Goal: Information Seeking & Learning: Learn about a topic

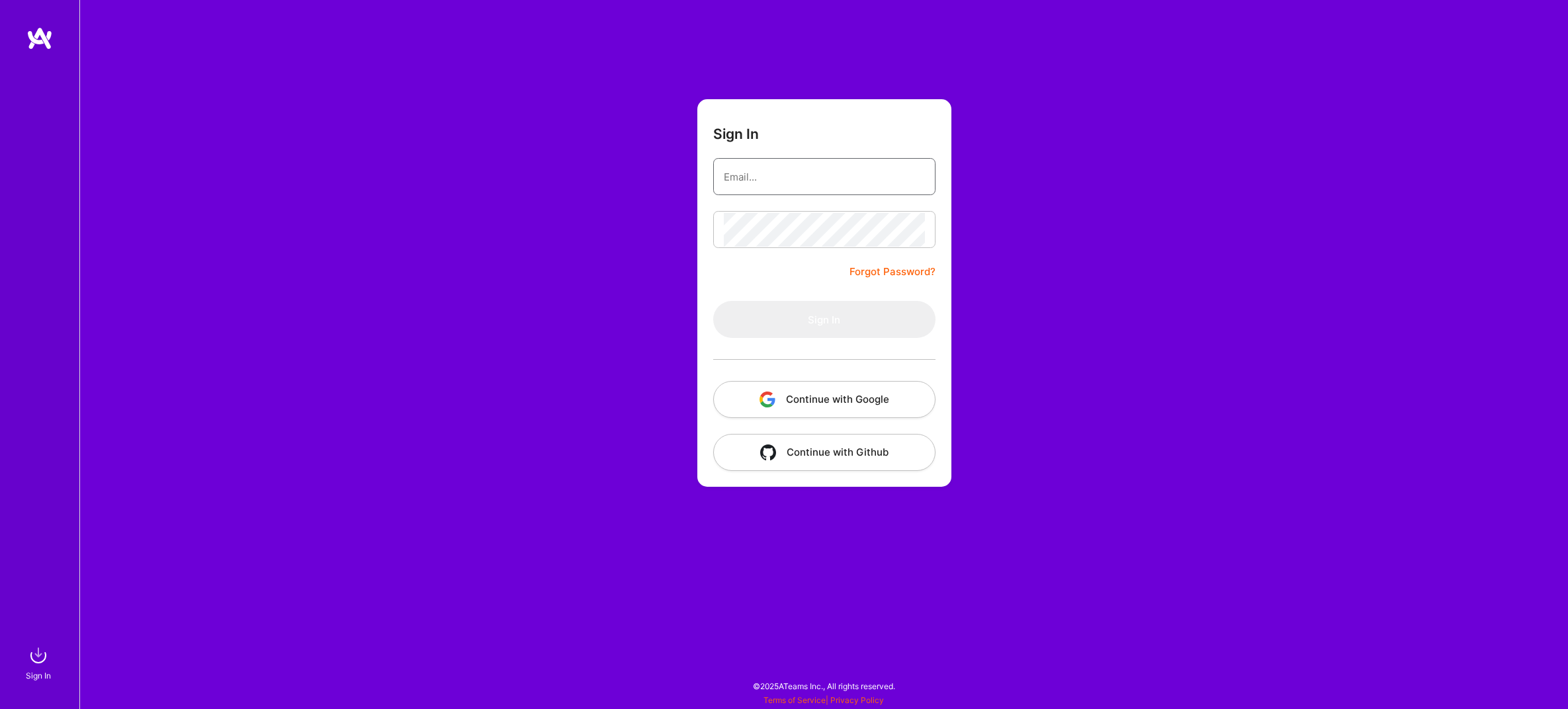
type input "[EMAIL_ADDRESS][DOMAIN_NAME]"
click at [791, 166] on input "[EMAIL_ADDRESS][DOMAIN_NAME]" at bounding box center [825, 177] width 201 height 34
click at [795, 310] on button "Sign In" at bounding box center [824, 320] width 222 height 37
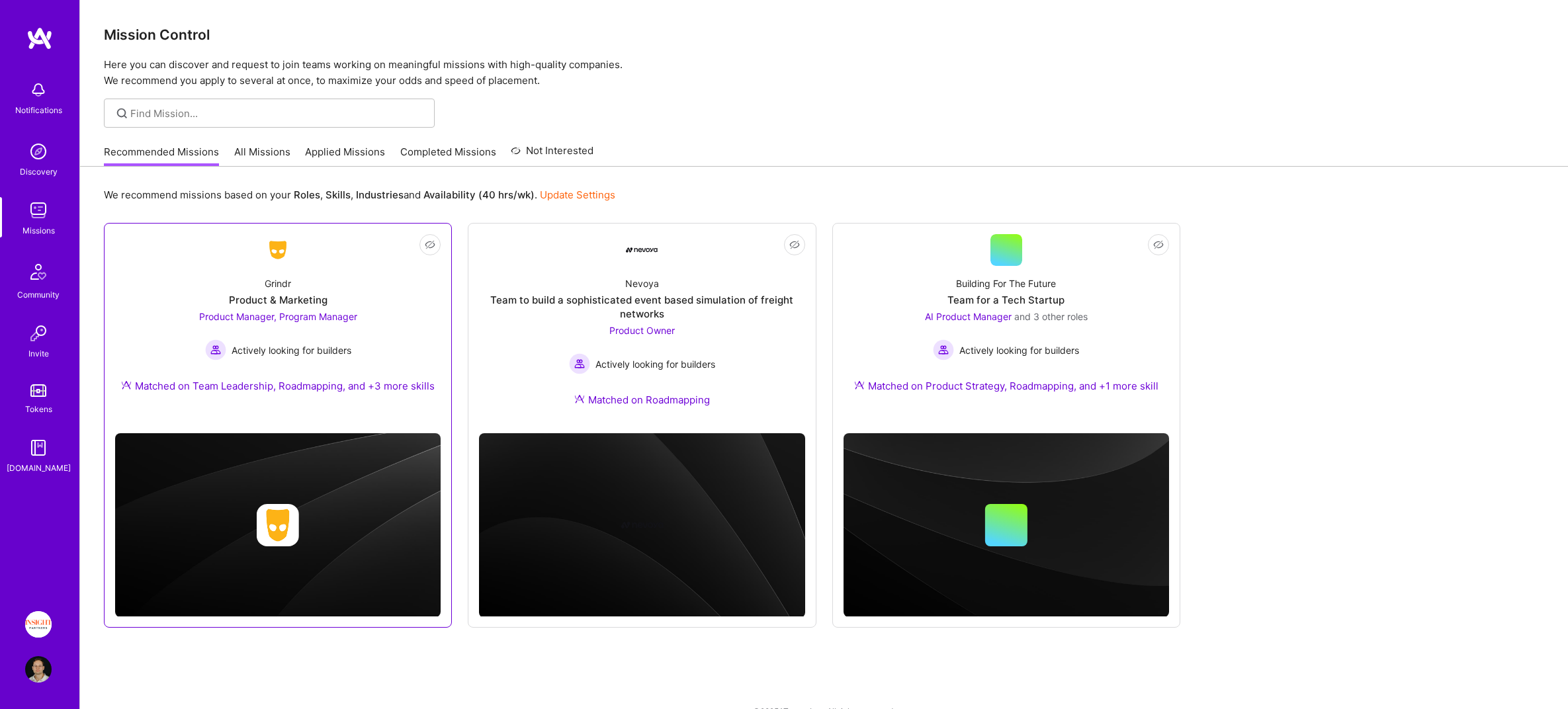
click at [133, 311] on div "Grindr Product & Marketing Product Manager, Program Manager Actively looking fo…" at bounding box center [278, 337] width 325 height 143
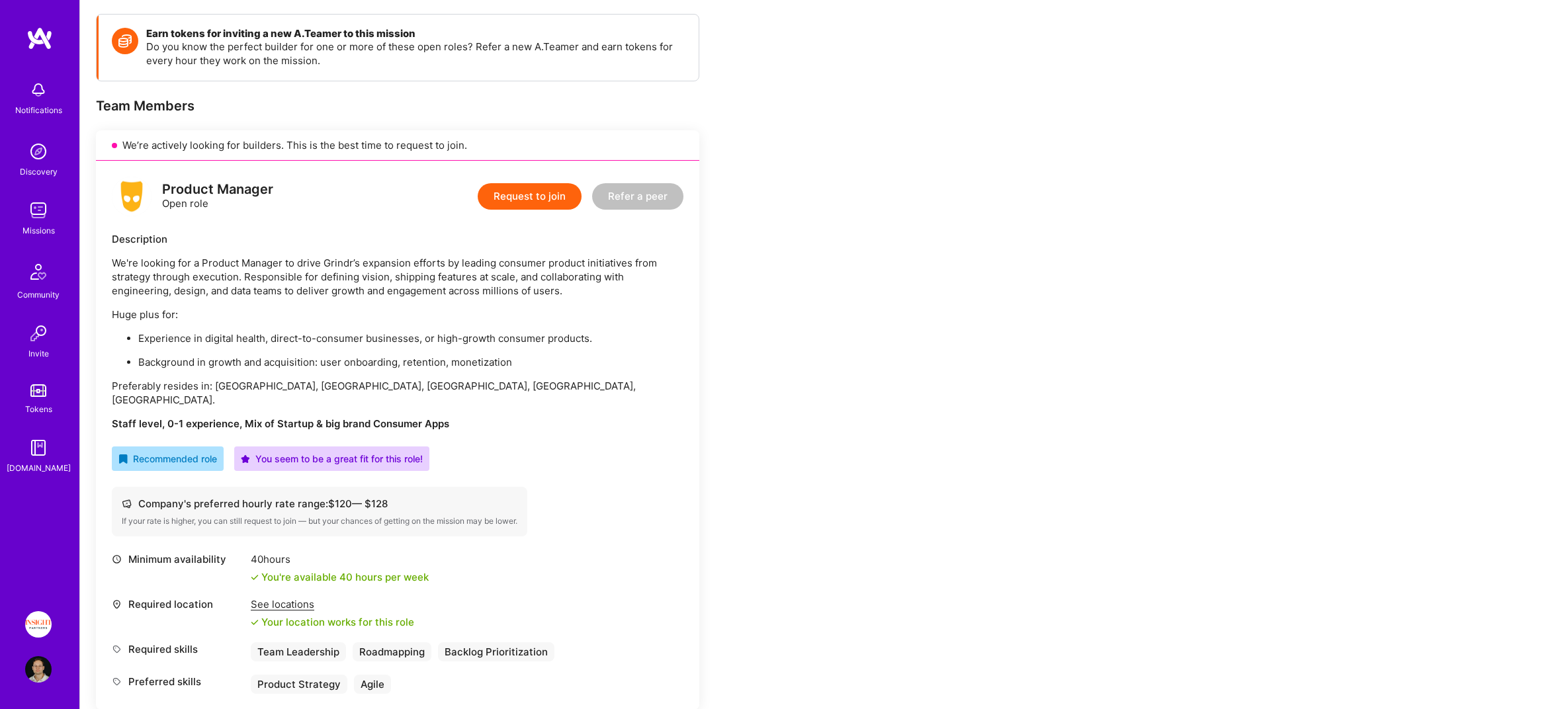
scroll to position [190, 0]
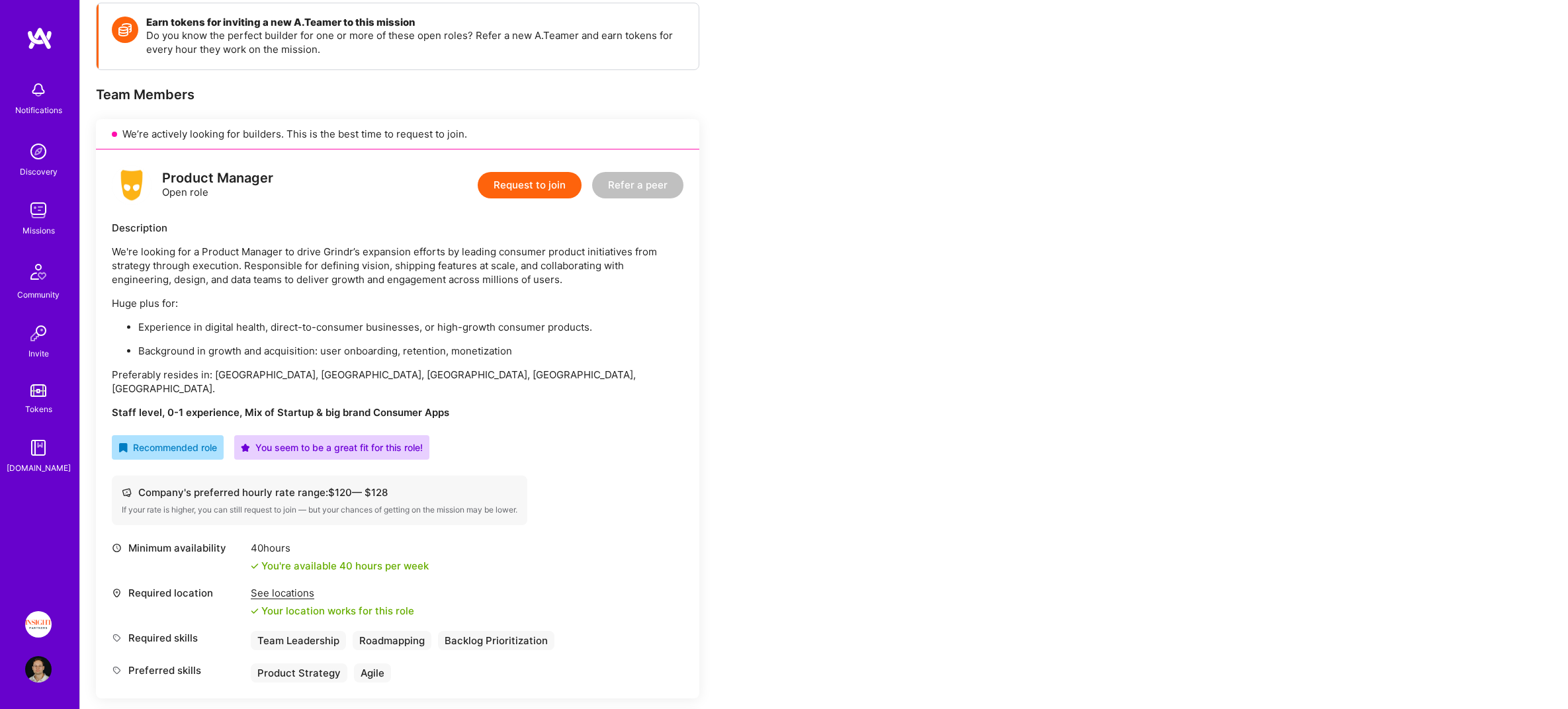
drag, startPoint x: 390, startPoint y: 241, endPoint x: 569, endPoint y: 393, distance: 234.8
click at [569, 393] on div "Description We're looking for a Product Manager to drive Grindr’s expansion eff…" at bounding box center [397, 320] width 572 height 198
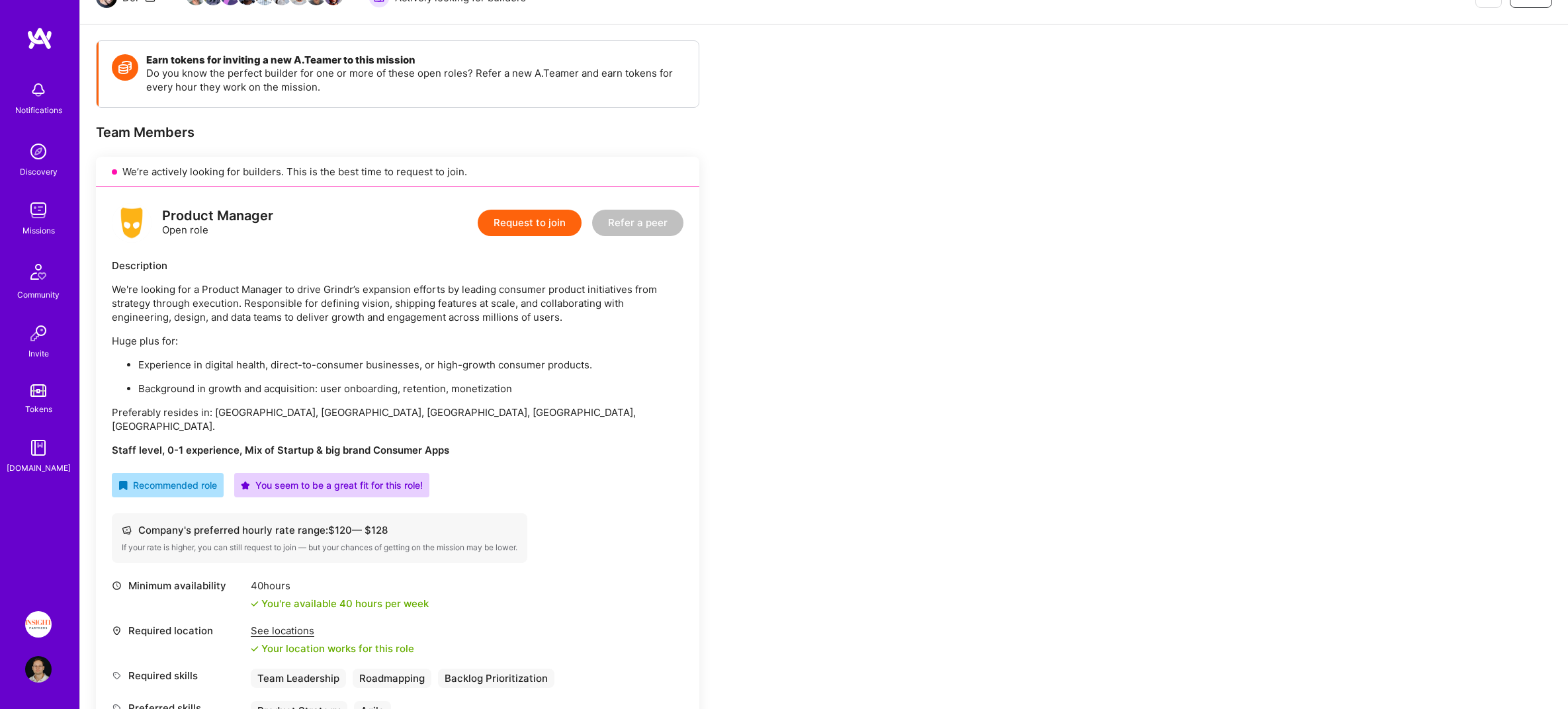
scroll to position [180, 0]
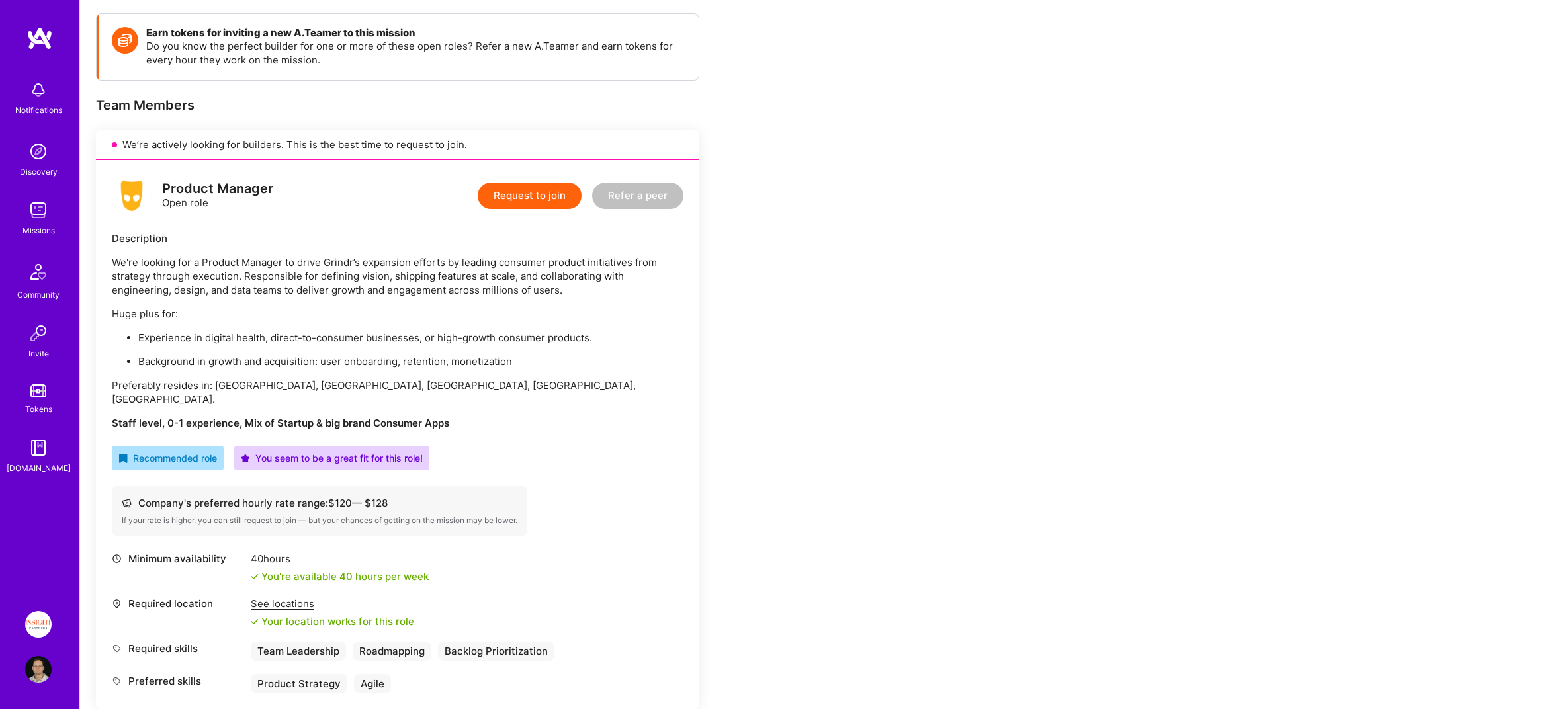
click at [346, 312] on p "Huge plus for:" at bounding box center [397, 314] width 572 height 14
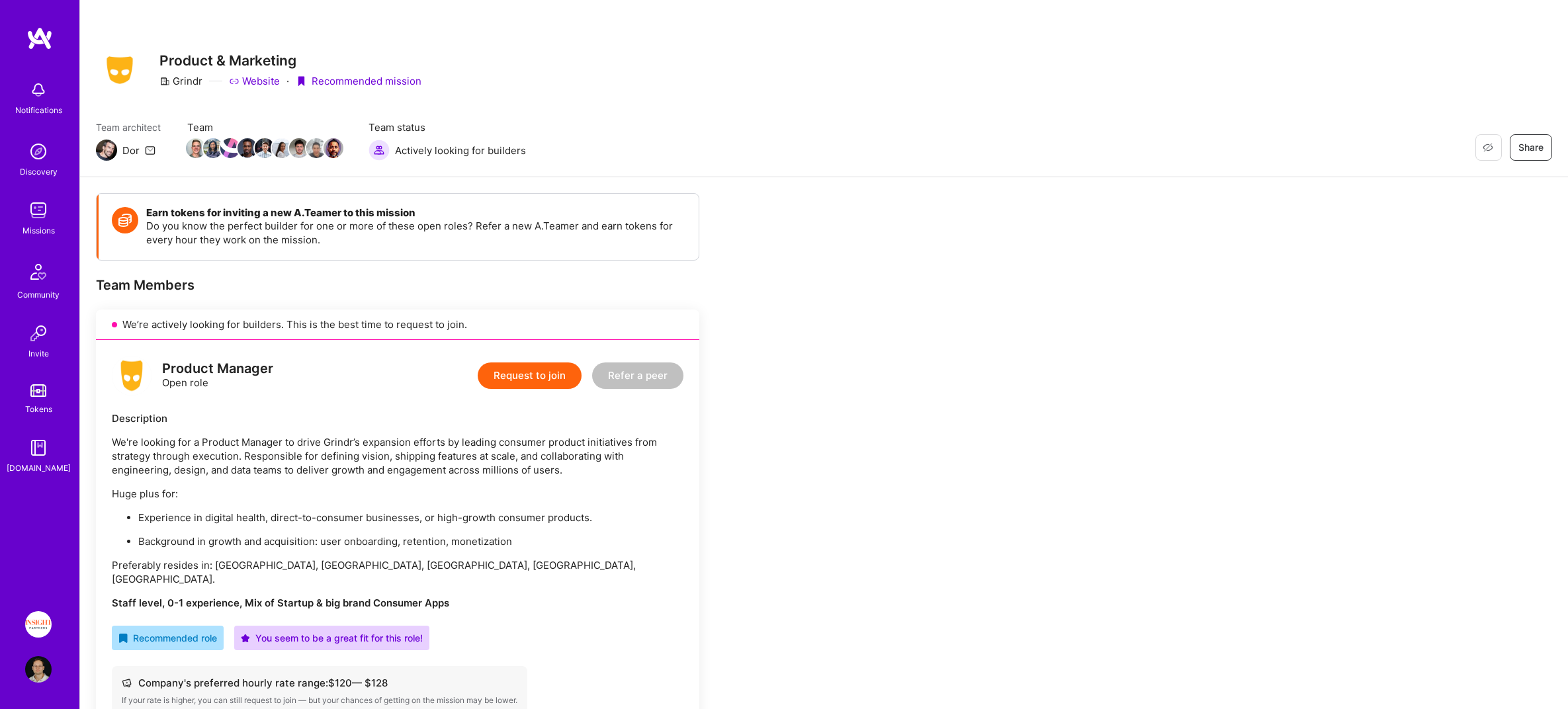
click at [36, 50] on div "Notifications Discovery Missions Community Invite Tokens [DOMAIN_NAME]" at bounding box center [40, 309] width 79 height 566
click at [38, 41] on img at bounding box center [39, 38] width 26 height 24
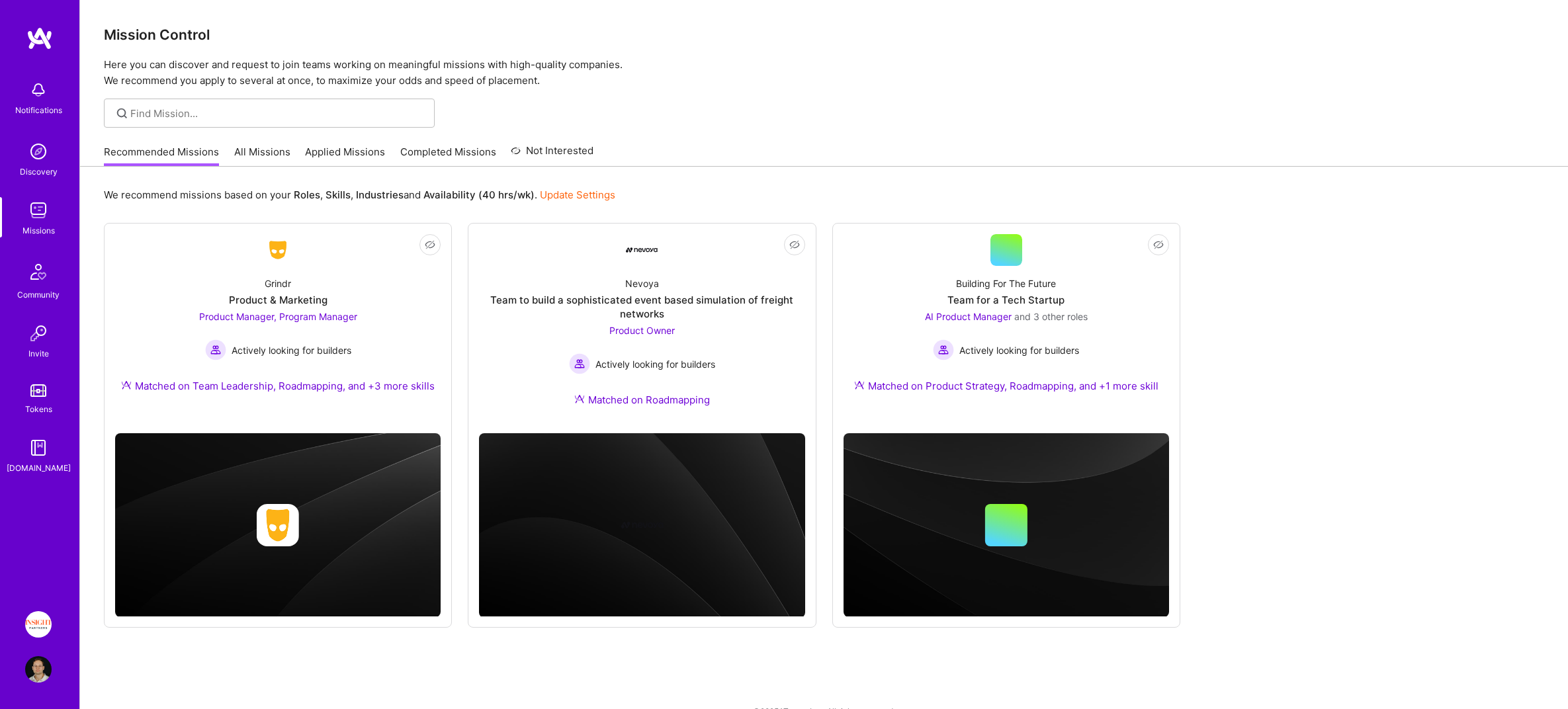
click at [258, 151] on link "All Missions" at bounding box center [262, 156] width 56 height 22
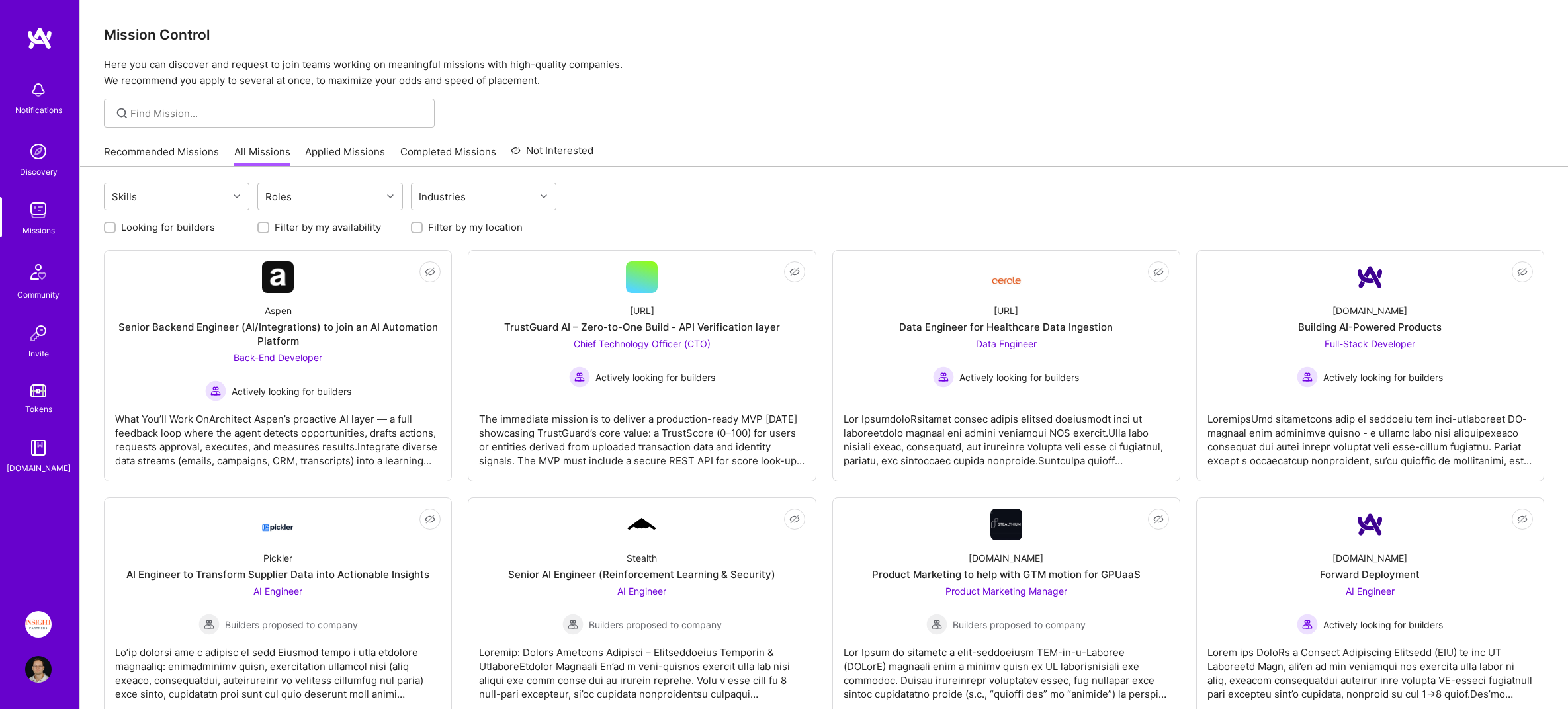
click at [179, 221] on label "Looking for builders" at bounding box center [168, 228] width 94 height 14
click at [116, 224] on input "Looking for builders" at bounding box center [111, 228] width 10 height 10
checkbox input "true"
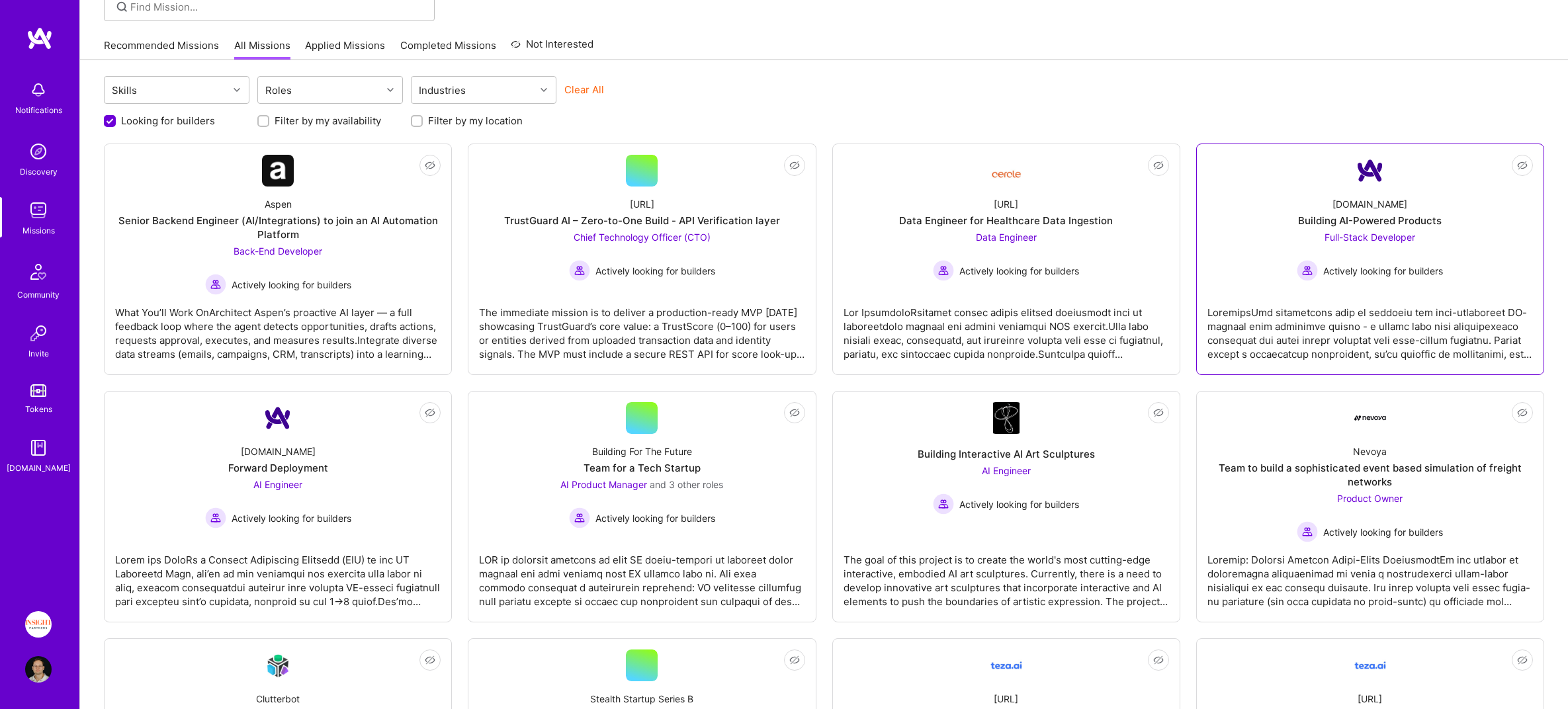
scroll to position [114, 0]
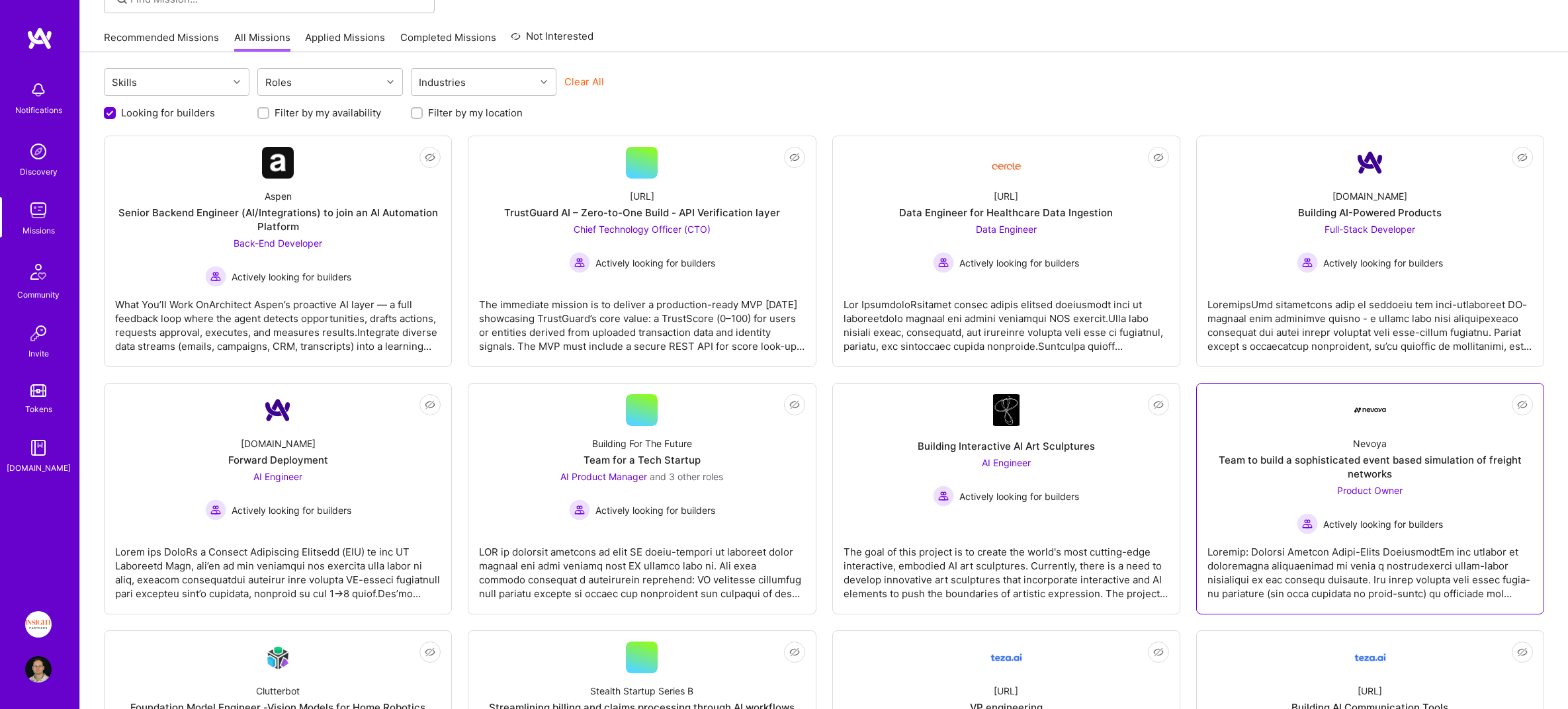
click at [1275, 435] on div "Nevoya Team to build a sophisticated event based simulation of freight networks…" at bounding box center [1370, 480] width 325 height 109
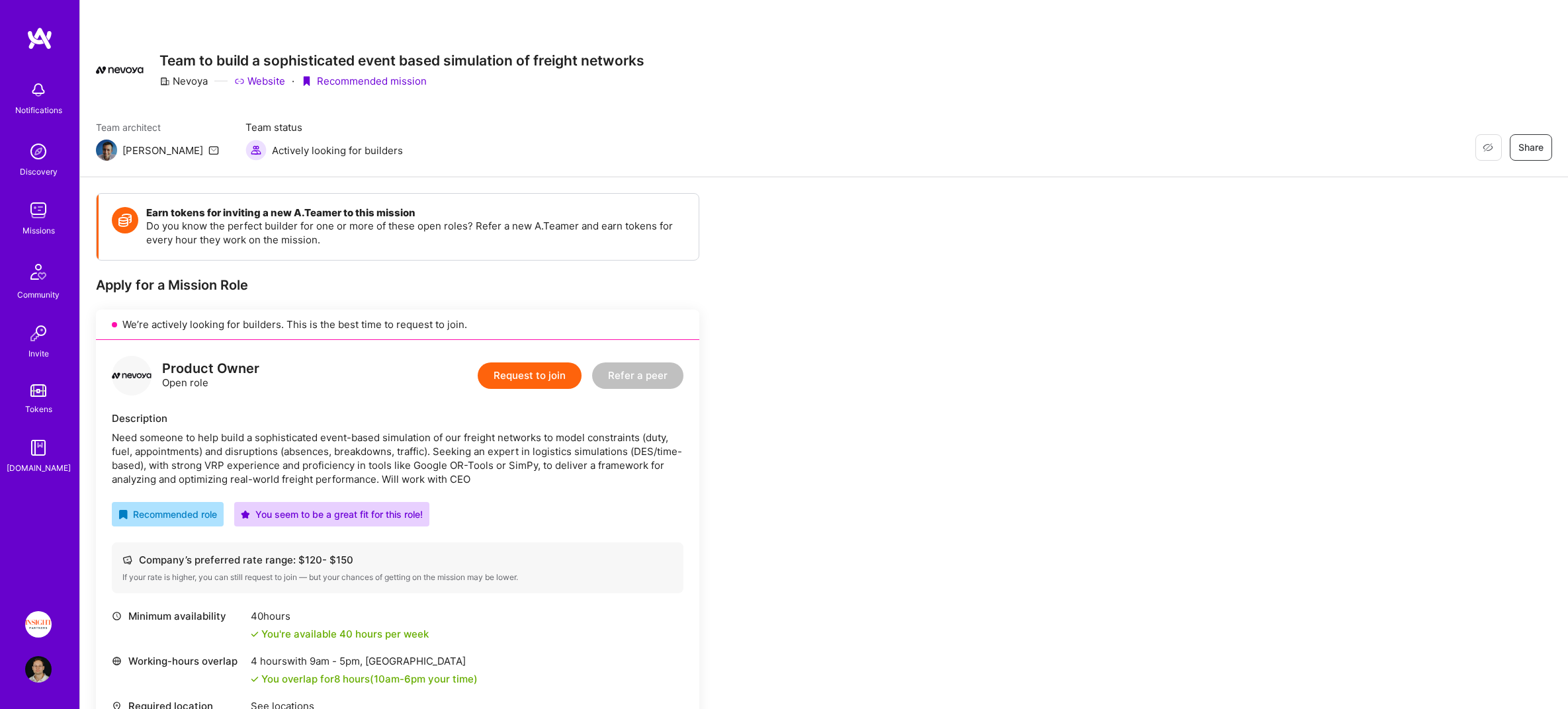
click at [37, 637] on div "Insight Partners: Data & AI - Sourcing Profile" at bounding box center [40, 647] width 30 height 71
click at [45, 632] on img at bounding box center [38, 624] width 26 height 26
